Goal: Find specific page/section: Find specific page/section

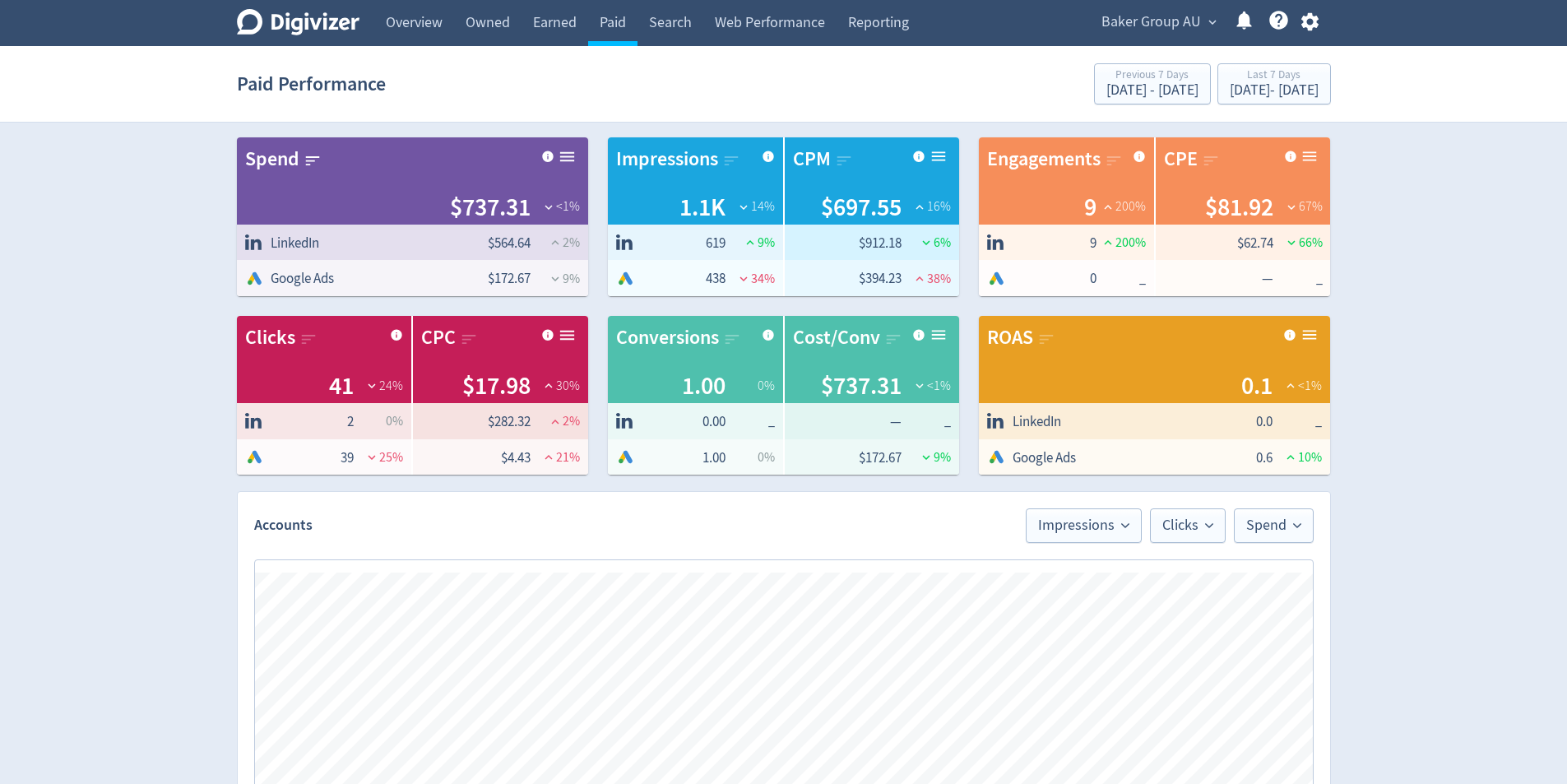
click at [1153, 17] on span "Baker Group AU" at bounding box center [1151, 22] width 100 height 26
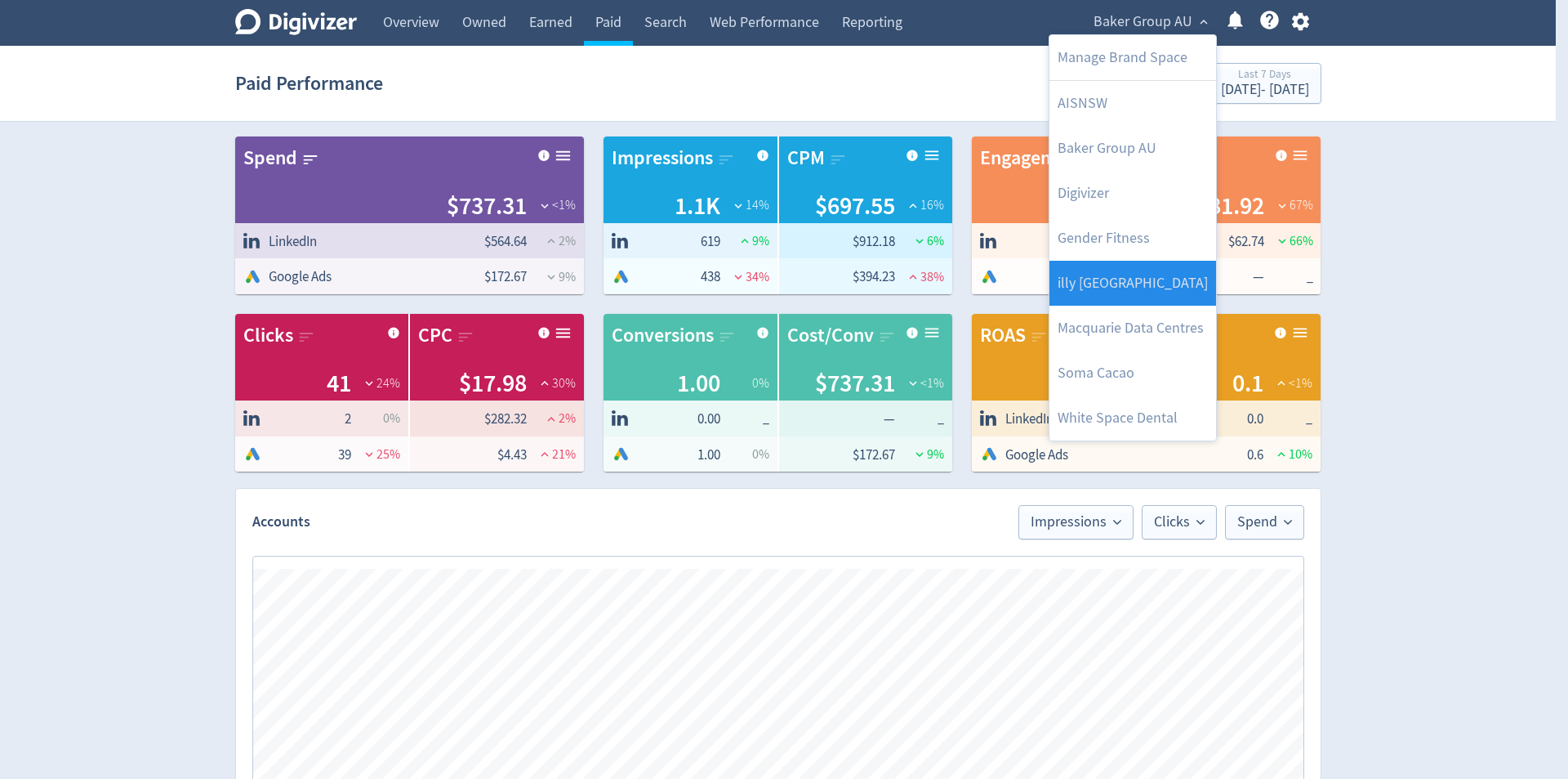
click at [1158, 297] on link "illy [GEOGRAPHIC_DATA]" at bounding box center [1133, 282] width 167 height 45
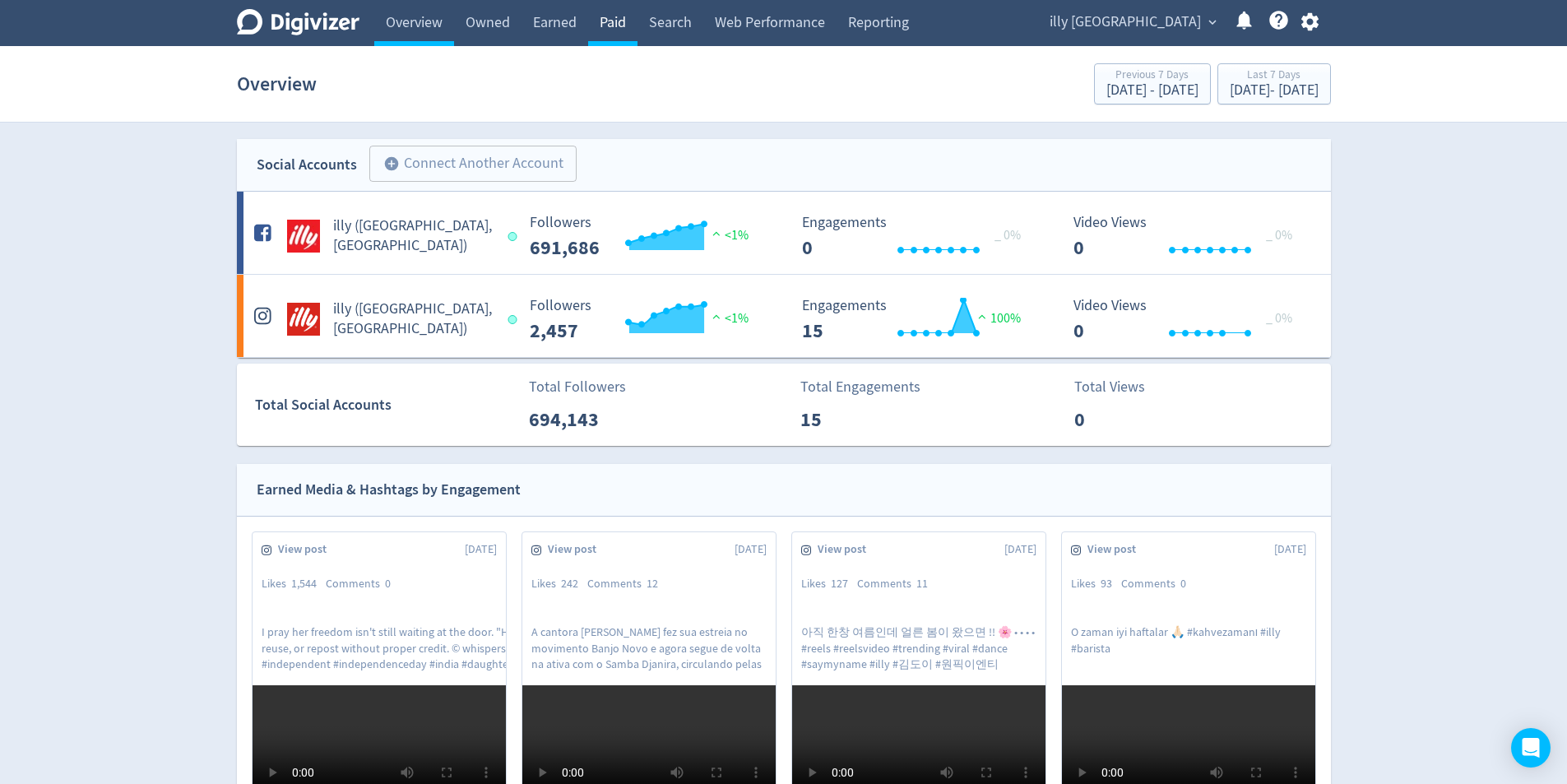
click at [619, 19] on link "Paid" at bounding box center [613, 23] width 49 height 46
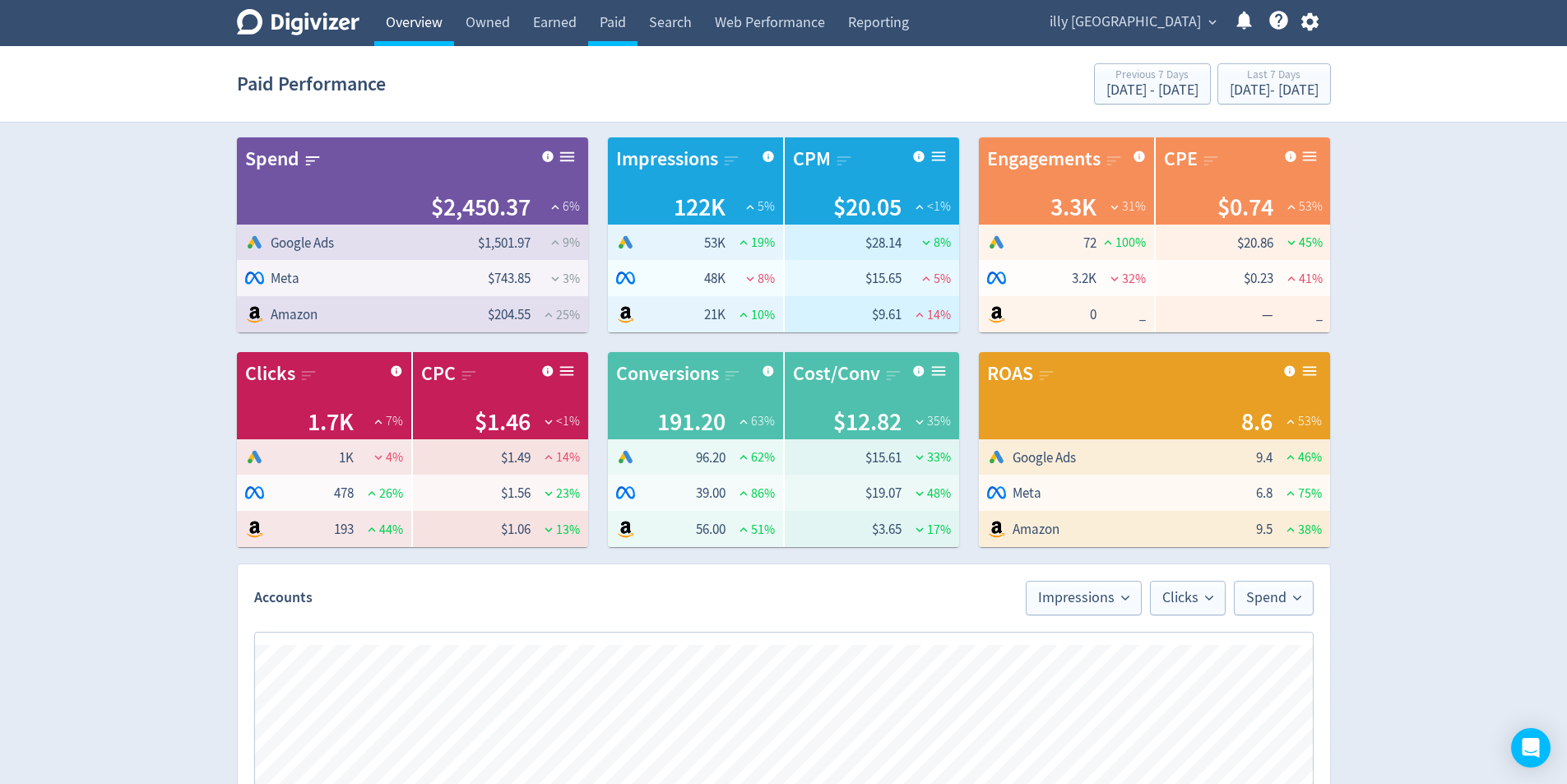
click at [422, 26] on link "Overview" at bounding box center [414, 23] width 79 height 46
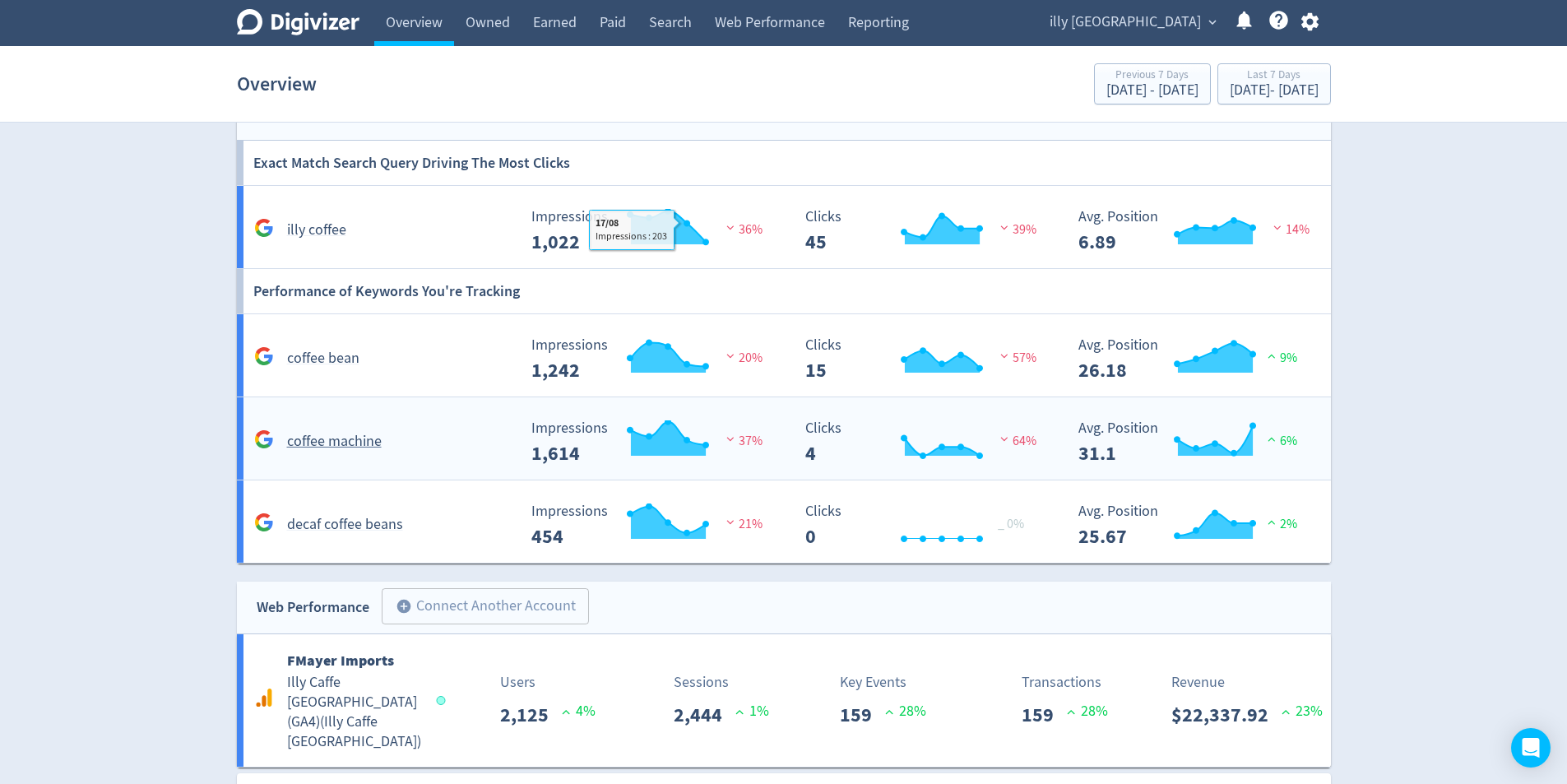
scroll to position [1414, 0]
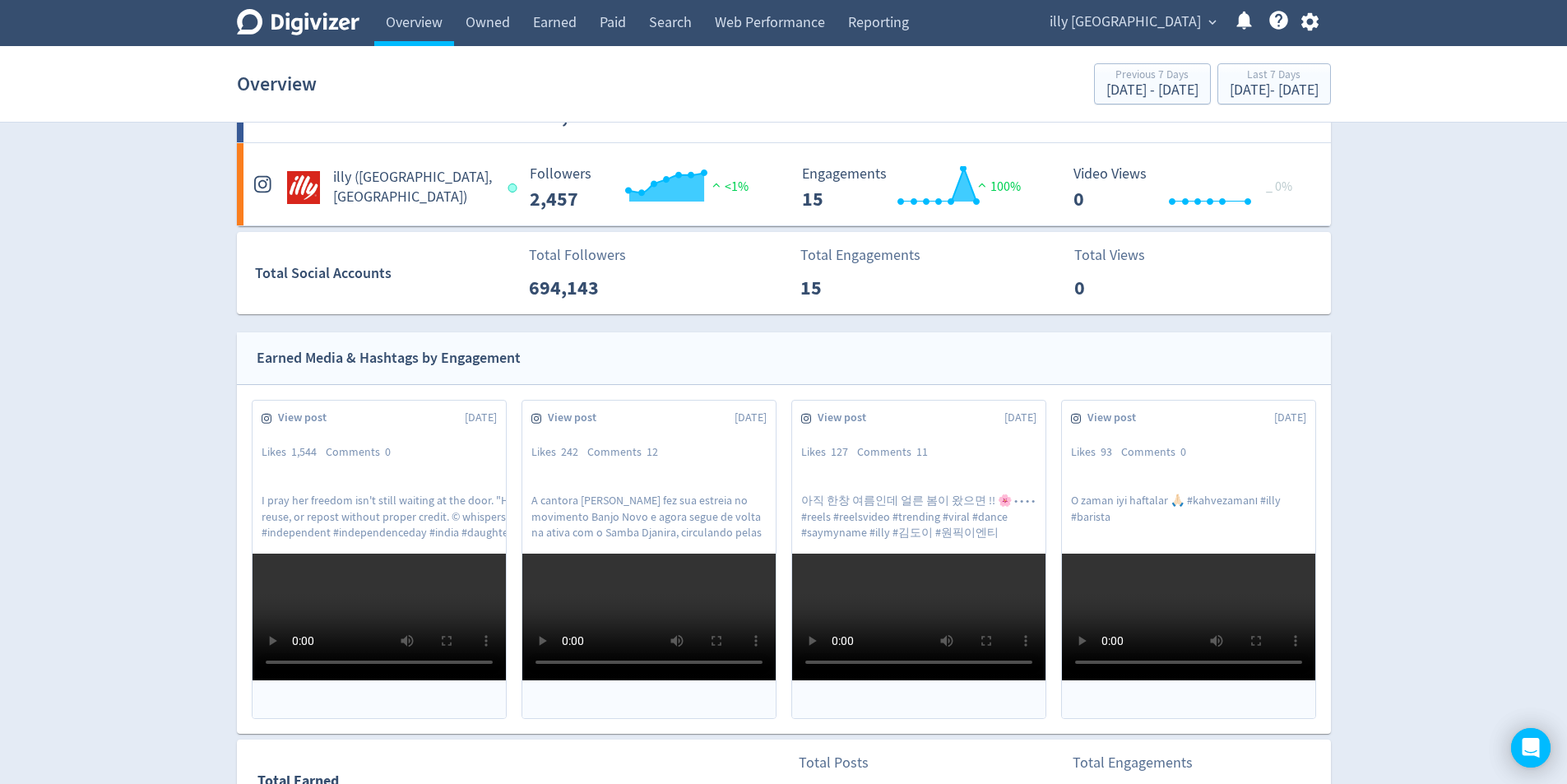
scroll to position [124, 0]
